Goal: Task Accomplishment & Management: Manage account settings

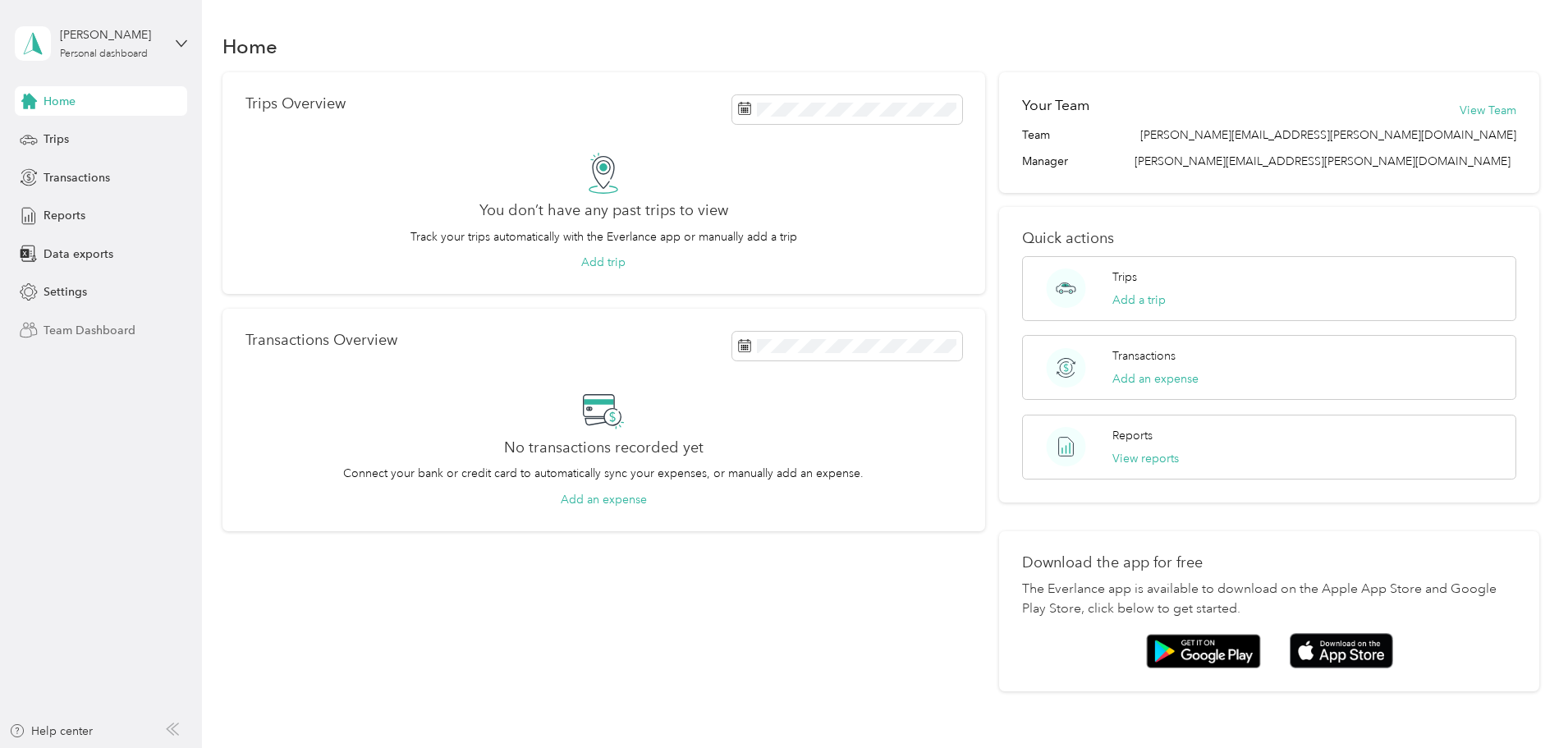
click at [101, 328] on span "Team Dashboard" at bounding box center [89, 331] width 92 height 18
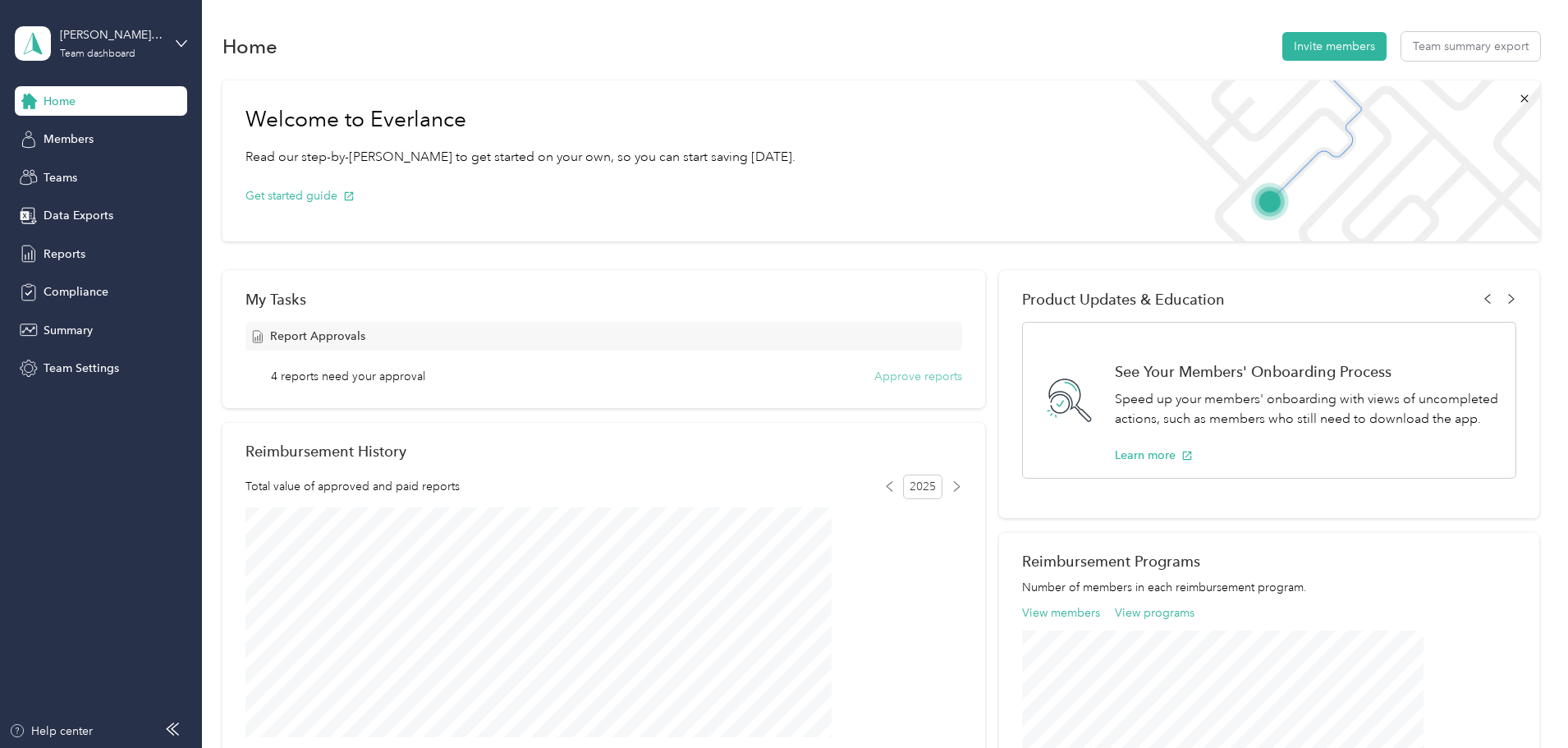
click at [894, 375] on button "Approve reports" at bounding box center [919, 376] width 88 height 18
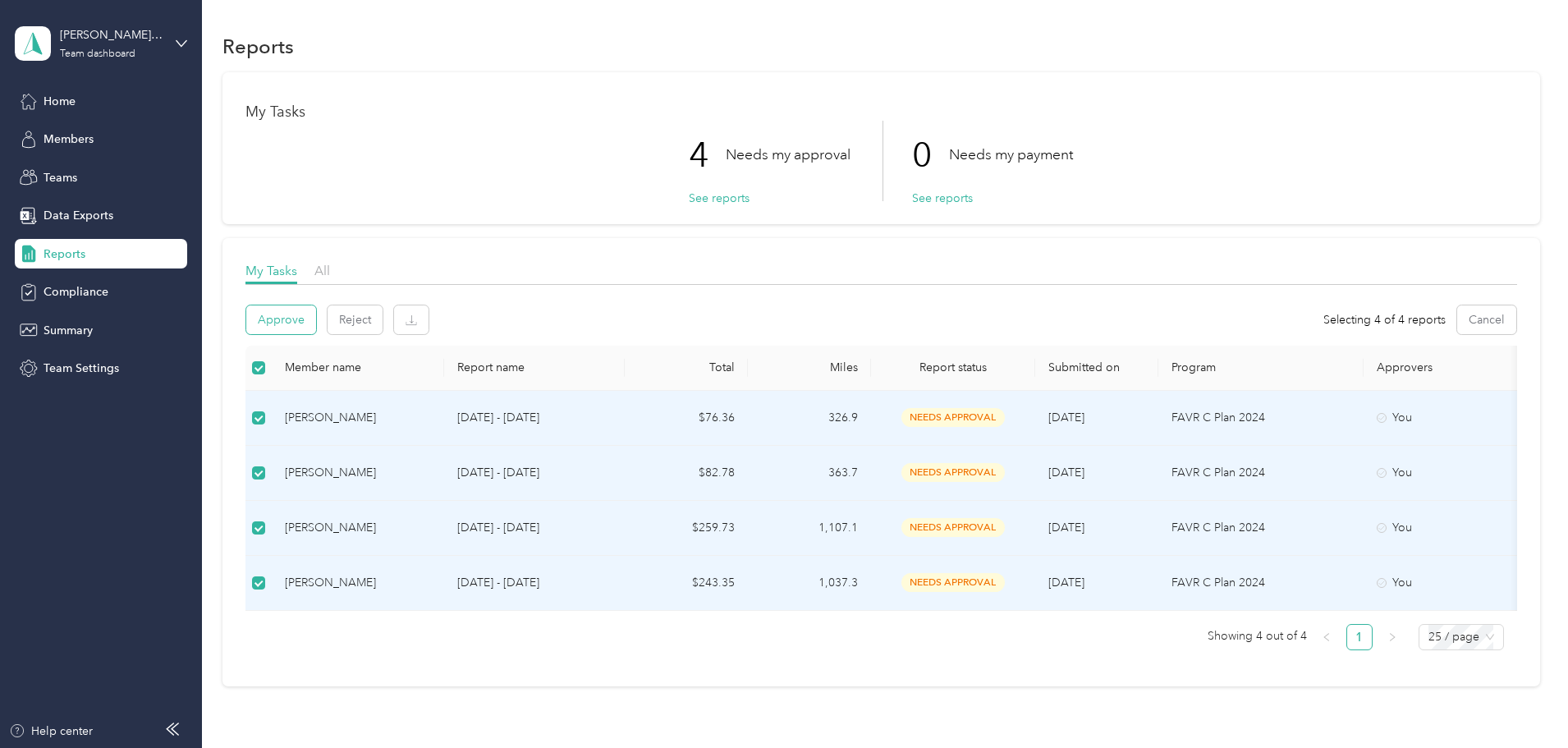
click at [316, 319] on button "Approve" at bounding box center [282, 319] width 70 height 29
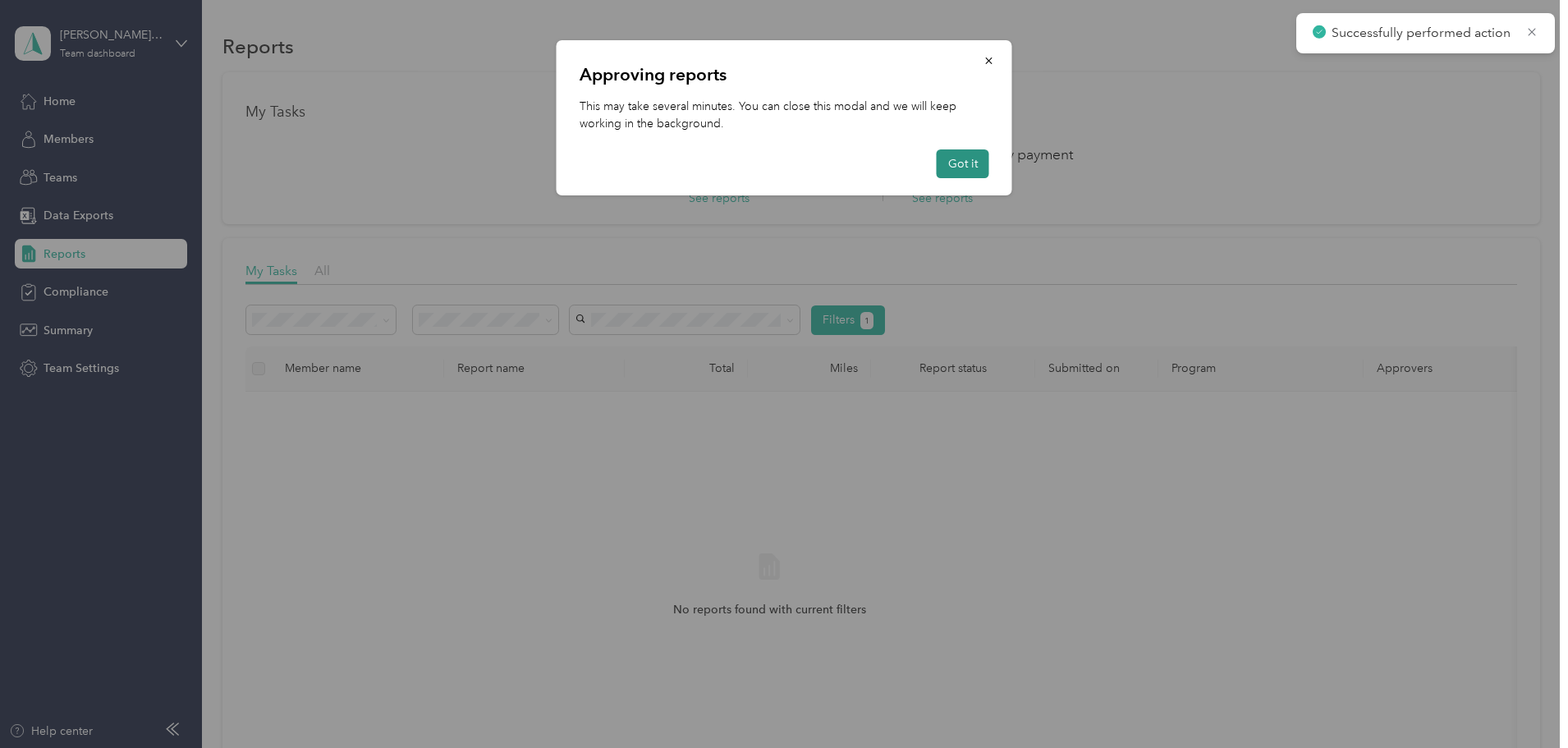
click at [957, 158] on button "Got it" at bounding box center [963, 163] width 53 height 29
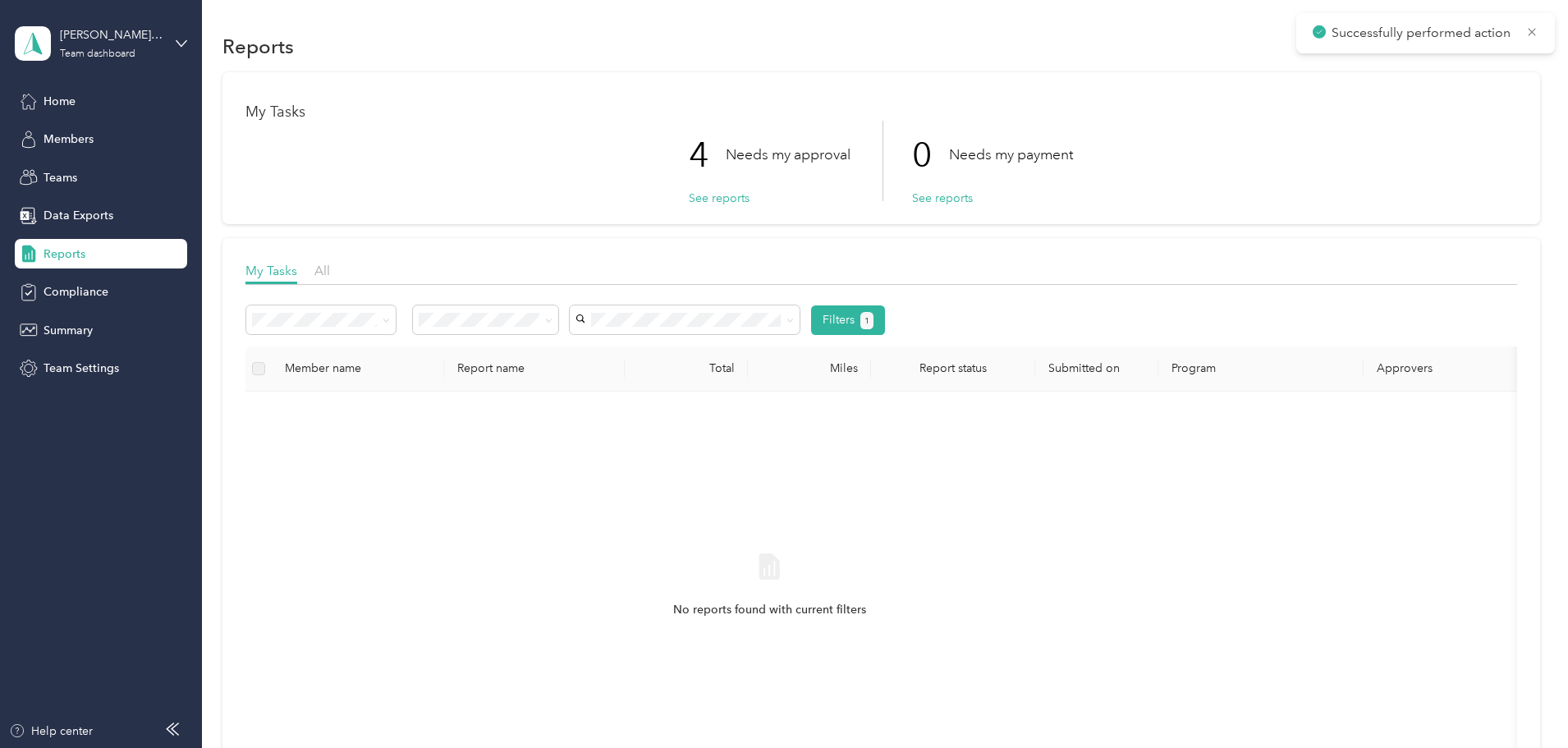
click at [1532, 118] on div "My Tasks 4 Needs my approval See reports 0 Needs my payment See reports My Task…" at bounding box center [882, 452] width 1318 height 760
